Goal: Find contact information: Find contact information

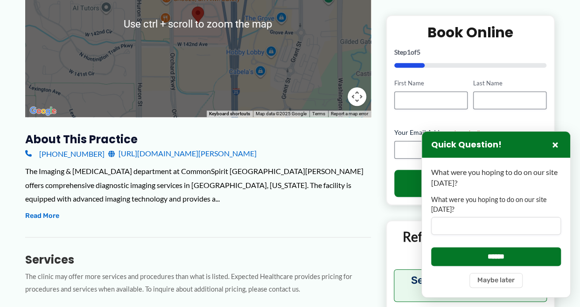
scroll to position [233, 0]
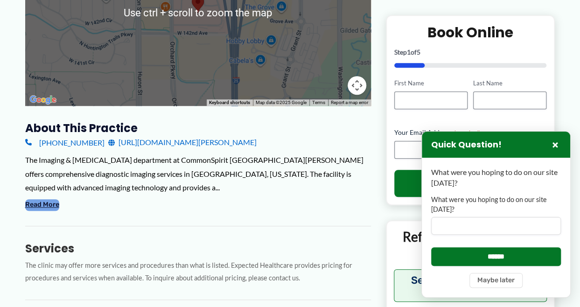
click at [53, 203] on button "Read More" at bounding box center [42, 204] width 34 height 11
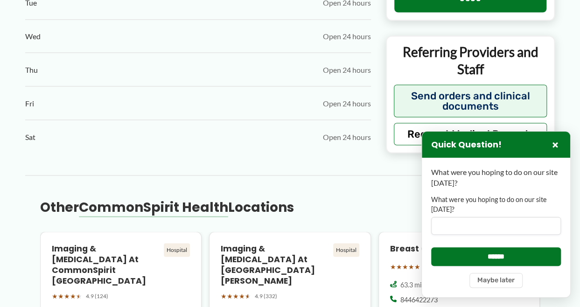
scroll to position [840, 0]
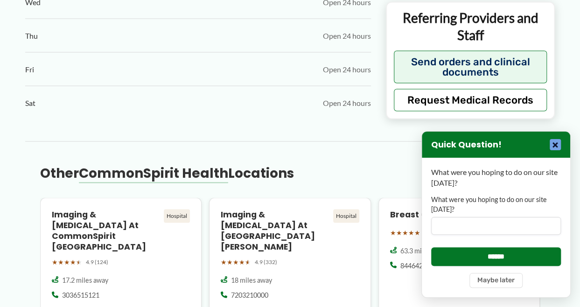
click at [555, 142] on button "×" at bounding box center [555, 144] width 11 height 11
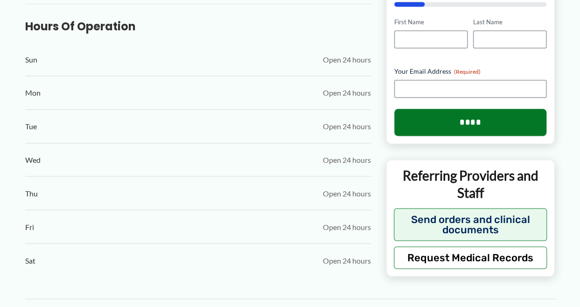
scroll to position [449, 0]
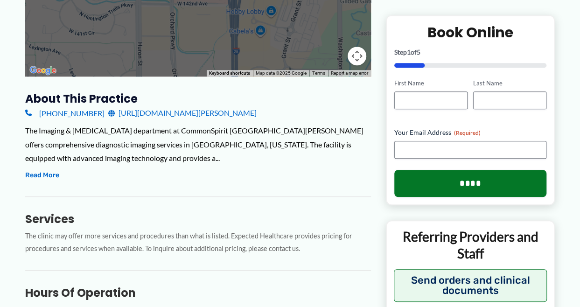
scroll to position [280, 0]
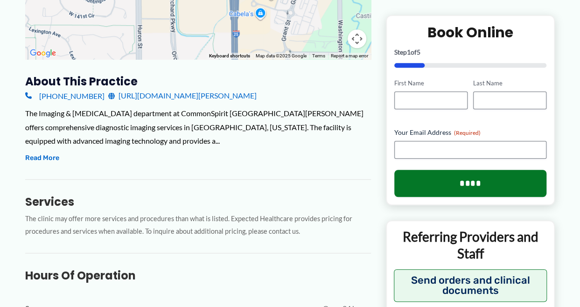
click at [168, 99] on link "[URL][DOMAIN_NAME][PERSON_NAME]" at bounding box center [182, 96] width 148 height 14
